Goal: Information Seeking & Learning: Learn about a topic

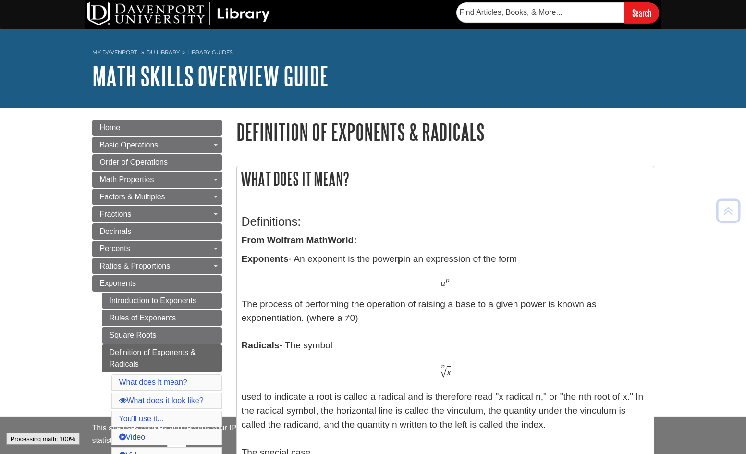
scroll to position [240, 0]
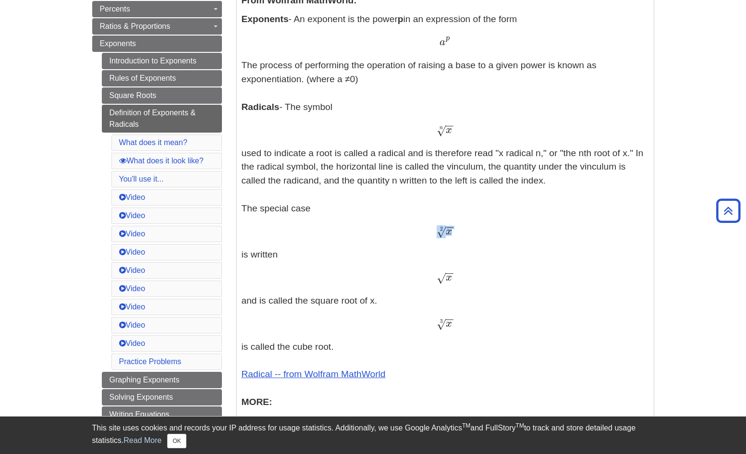
drag, startPoint x: 475, startPoint y: 235, endPoint x: 360, endPoint y: 225, distance: 116.2
click at [360, 225] on div "x − − √ 2 x 2" at bounding box center [445, 232] width 407 height 14
drag, startPoint x: 453, startPoint y: 135, endPoint x: 424, endPoint y: 134, distance: 29.8
click at [424, 134] on div "x − − √ n x n" at bounding box center [445, 130] width 407 height 14
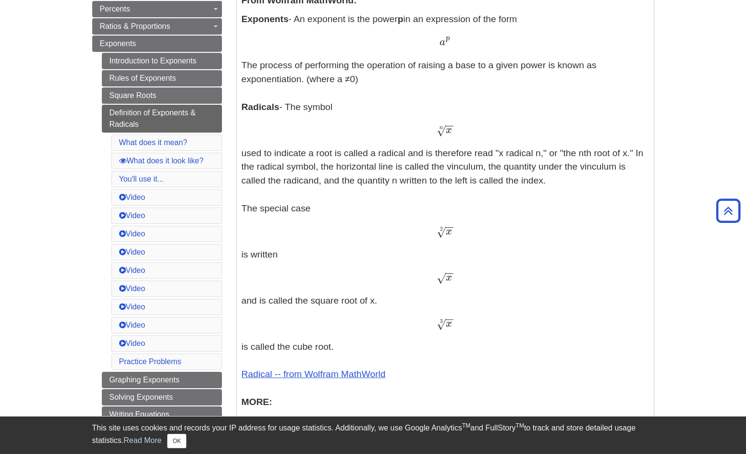
click at [424, 134] on div "x − − √ n x n" at bounding box center [445, 130] width 407 height 14
drag, startPoint x: 460, startPoint y: 130, endPoint x: 416, endPoint y: 131, distance: 43.7
click at [416, 131] on div "x − − √ n x n" at bounding box center [445, 130] width 407 height 14
click at [419, 131] on div "x − − √ n x n" at bounding box center [445, 130] width 407 height 14
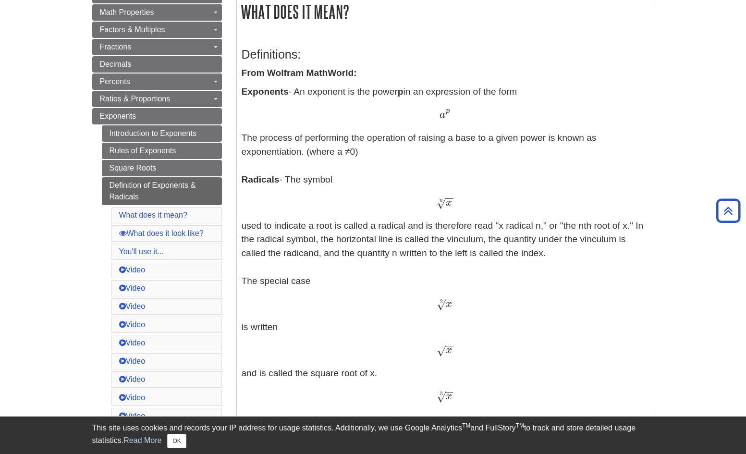
scroll to position [144, 0]
